Goal: Check status: Check status

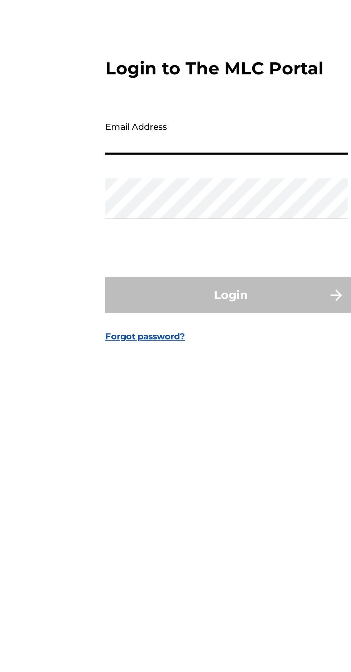
type input "[EMAIL_ADDRESS][PERSON_NAME][DOMAIN_NAME]"
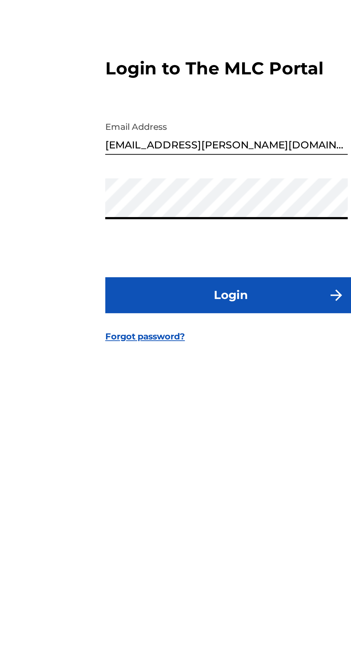
click at [193, 405] on button "Login" at bounding box center [175, 397] width 125 height 18
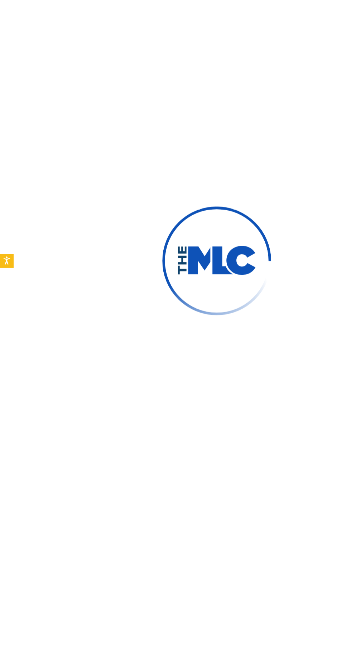
scroll to position [4, 0]
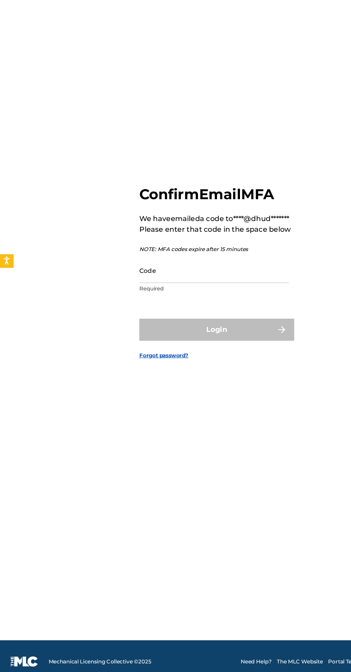
click at [169, 354] on input "Code" at bounding box center [173, 344] width 121 height 20
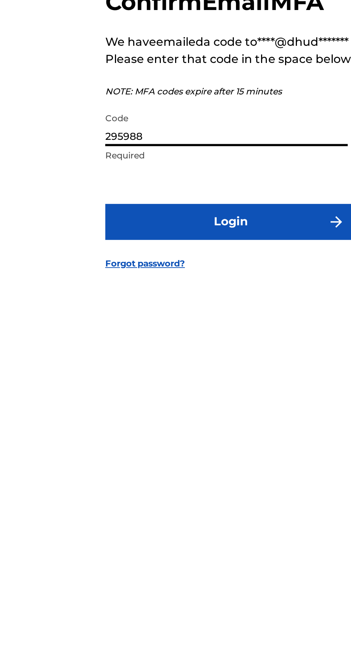
type input "295988"
click at [198, 401] on button "Login" at bounding box center [175, 392] width 125 height 18
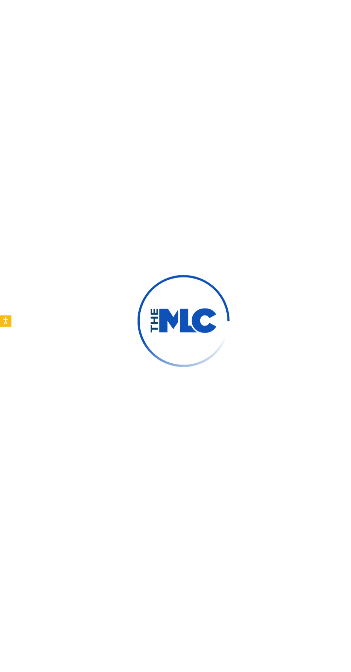
scroll to position [3, 0]
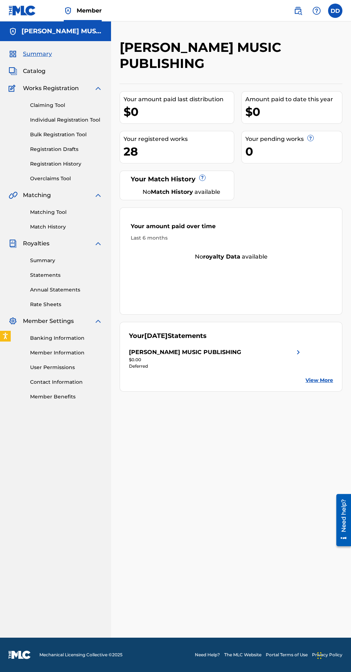
click at [322, 383] on link "View More" at bounding box center [319, 381] width 28 height 8
